Goal: Task Accomplishment & Management: Manage account settings

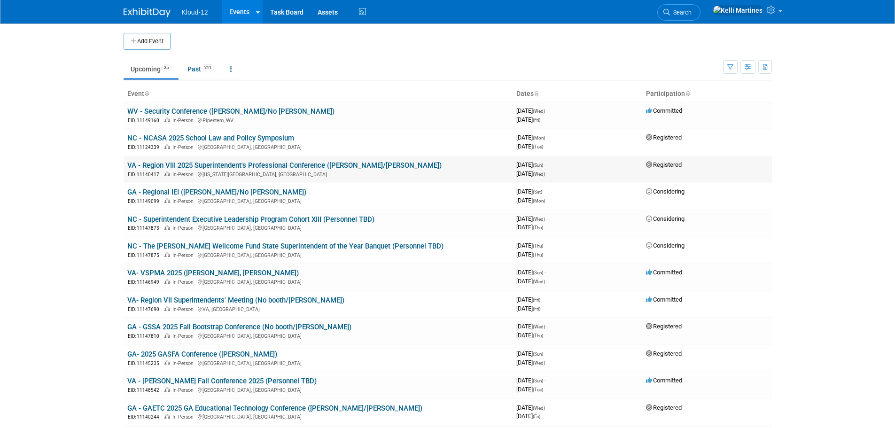
click at [242, 162] on link "VA - Region VIII 2025 Superintendent's Professional Conference ([PERSON_NAME]/[…" at bounding box center [284, 165] width 314 height 8
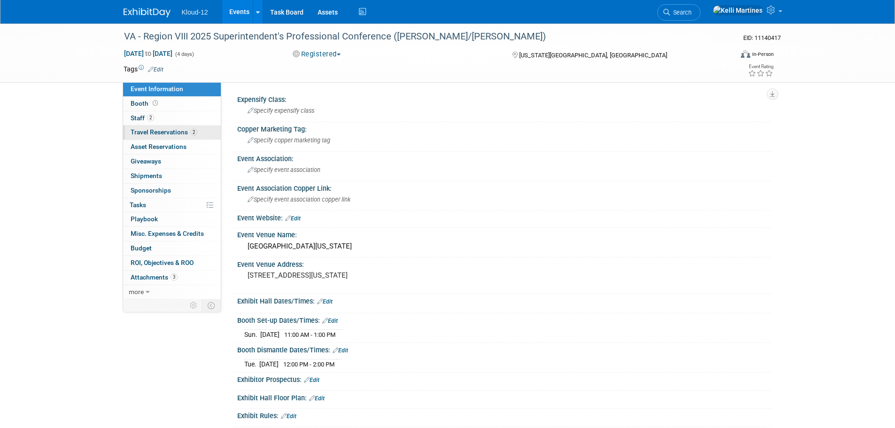
click at [175, 128] on link "2 Travel Reservations 2" at bounding box center [172, 132] width 98 height 14
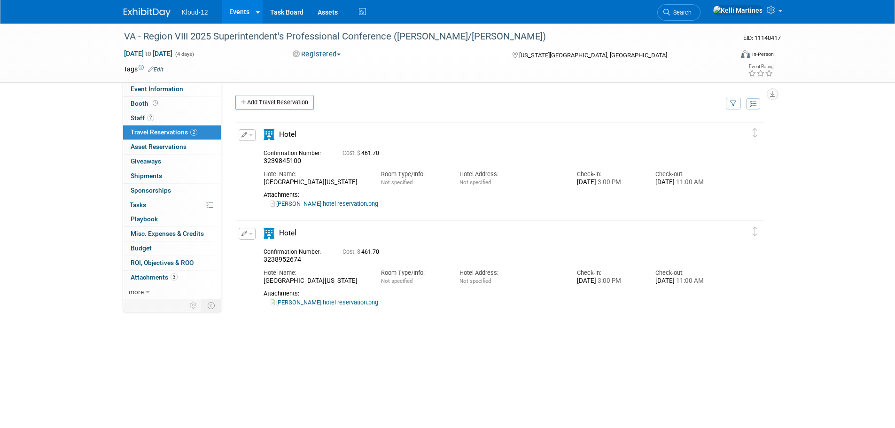
click at [314, 207] on div "Attachments: [PERSON_NAME][GEOGRAPHIC_DATA]png" at bounding box center [491, 199] width 456 height 17
click at [315, 207] on link "Kelli hotel reservation.png" at bounding box center [324, 203] width 108 height 7
click at [310, 306] on link "Brian hotel reservation.png" at bounding box center [324, 302] width 108 height 7
